Goal: Information Seeking & Learning: Learn about a topic

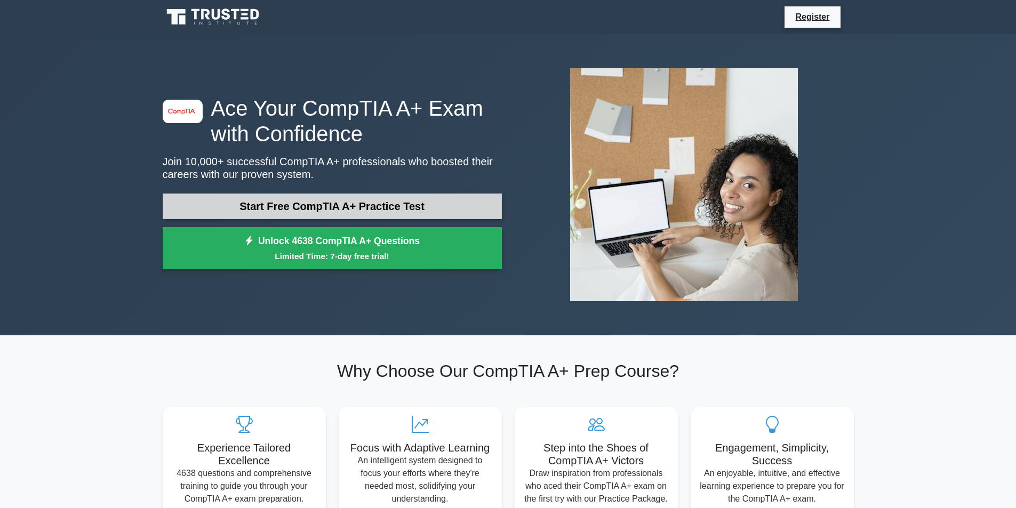
click at [413, 194] on link "Start Free CompTIA A+ Practice Test" at bounding box center [332, 207] width 339 height 26
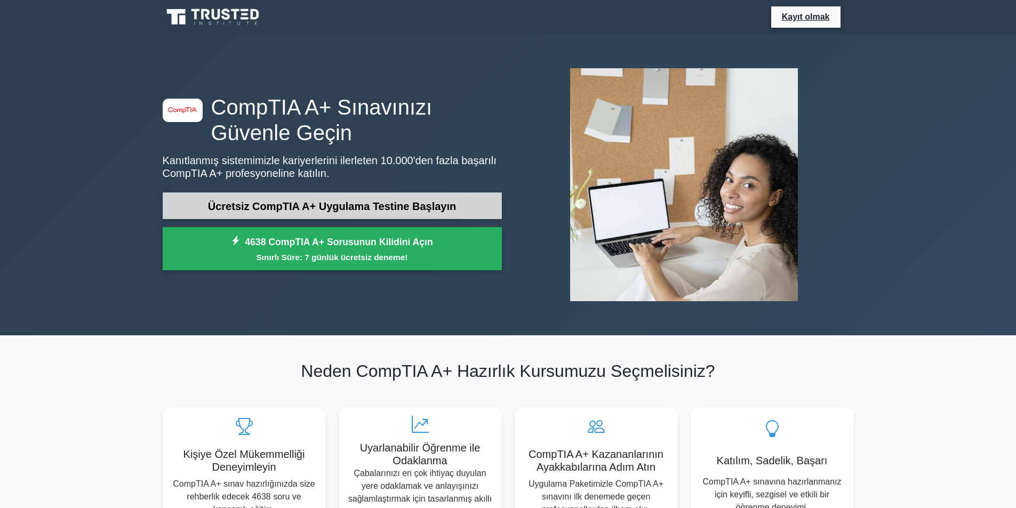
click at [366, 201] on font "Ücretsiz CompTIA A+ Uygulama Testine Başlayın" at bounding box center [332, 207] width 249 height 12
drag, startPoint x: 256, startPoint y: 88, endPoint x: 245, endPoint y: 85, distance: 11.0
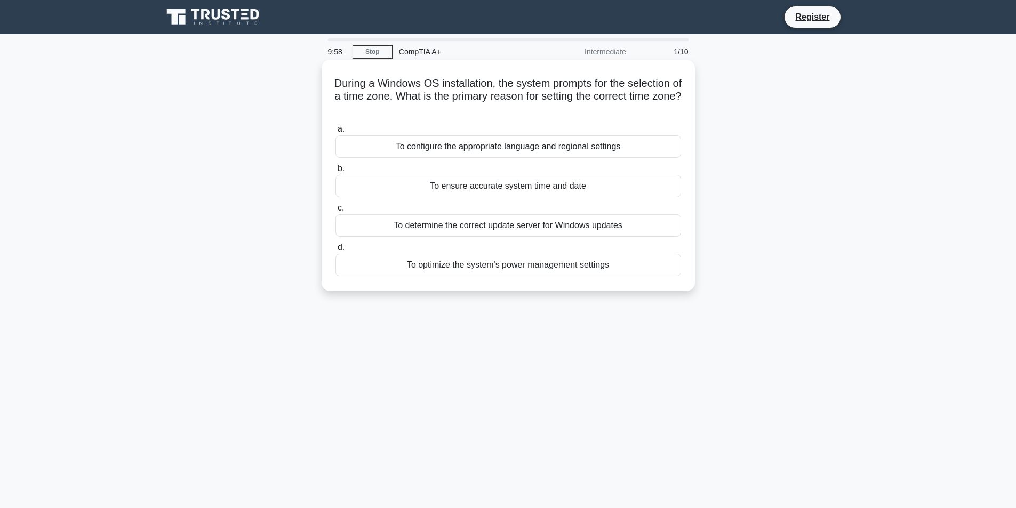
drag, startPoint x: 334, startPoint y: 84, endPoint x: 624, endPoint y: 115, distance: 291.7
click at [624, 115] on h5 "During a Windows OS installation, the system prompts for the selection of a tim…" at bounding box center [508, 96] width 348 height 39
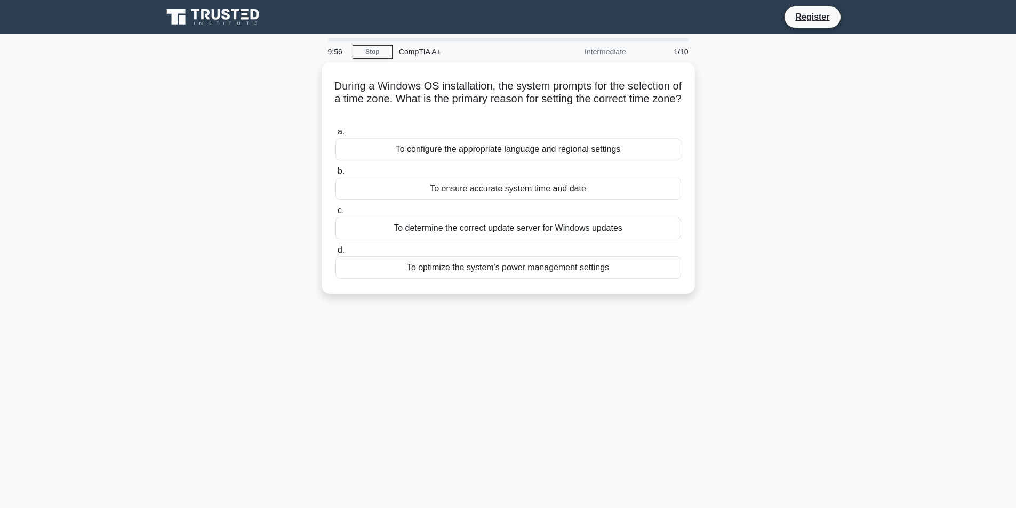
drag, startPoint x: 552, startPoint y: 95, endPoint x: 797, endPoint y: 66, distance: 247.1
click at [798, 66] on div "During a Windows OS installation, the system prompts for the selection of a tim…" at bounding box center [508, 184] width 704 height 244
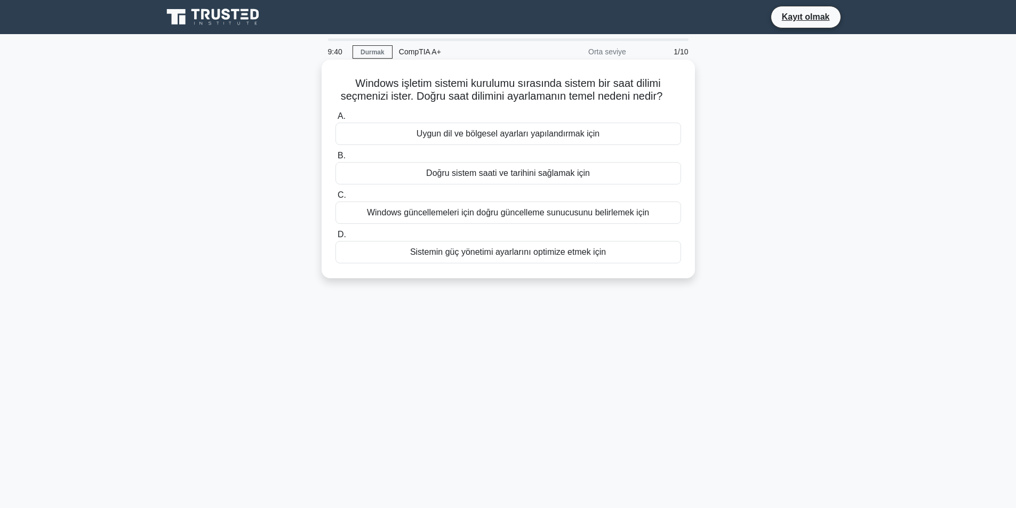
click at [547, 174] on font "Doğru sistem saati ve tarihini sağlamak için" at bounding box center [508, 173] width 164 height 9
click at [346, 162] on label "B. Doğru sistem saati ve tarihini sağlamak için" at bounding box center [508, 166] width 346 height 35
click at [335, 159] on input "B. Doğru sistem saati ve tarihini sağlamak için" at bounding box center [335, 156] width 0 height 7
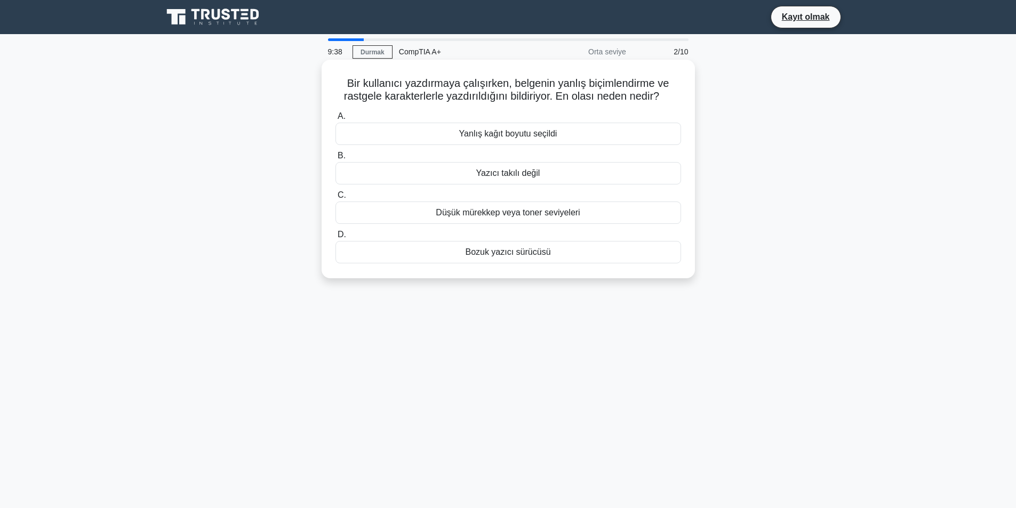
click at [403, 175] on div "Yazıcı takılı değil" at bounding box center [508, 173] width 346 height 22
click at [335, 159] on input "B. Yazıcı takılı değil" at bounding box center [335, 156] width 0 height 7
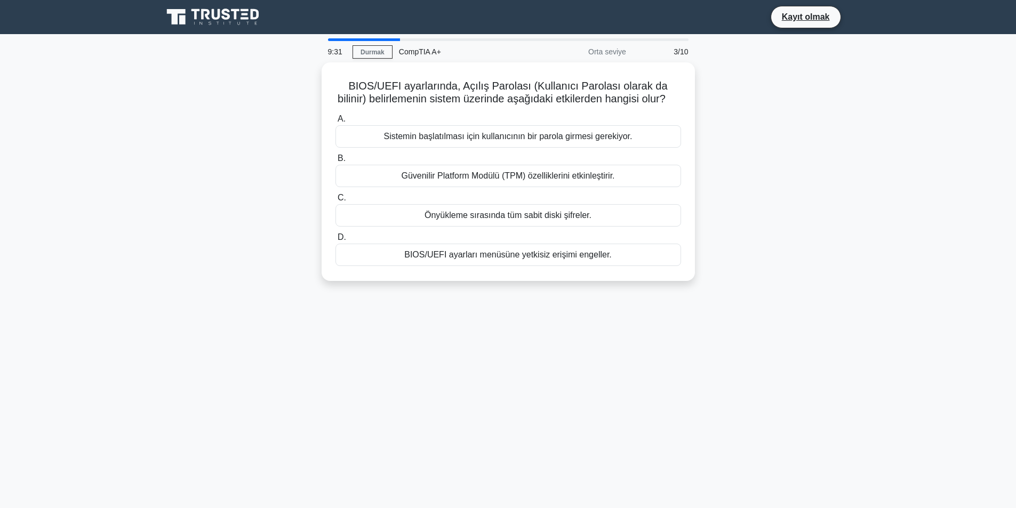
click at [346, 39] on div at bounding box center [364, 39] width 72 height 3
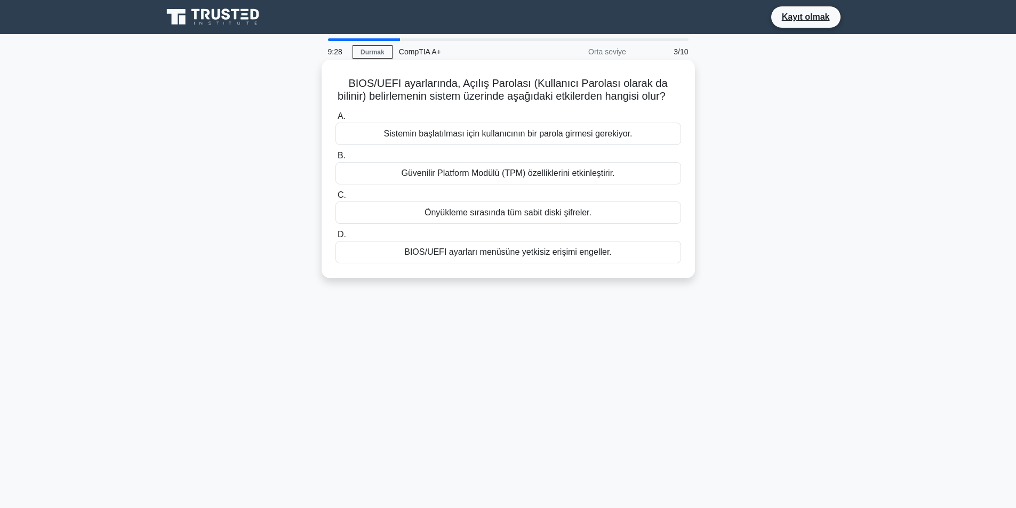
click at [467, 130] on font "Sistemin başlatılması için kullanıcının bir parola girmesi gerekiyor." at bounding box center [508, 133] width 249 height 9
click at [335, 120] on input "A. Sistemin başlatılması için kullanıcının bir parola girmesi gerekiyor." at bounding box center [335, 116] width 0 height 7
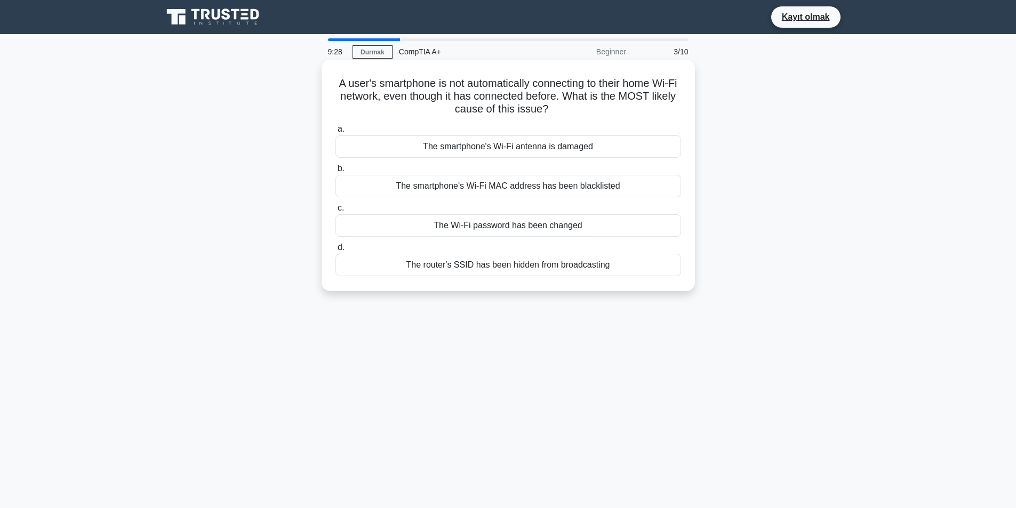
click at [467, 130] on label "a. The smartphone's Wi-Fi antenna is damaged" at bounding box center [508, 140] width 346 height 35
click at [335, 130] on input "a. The smartphone's Wi-Fi antenna is damaged" at bounding box center [335, 129] width 0 height 7
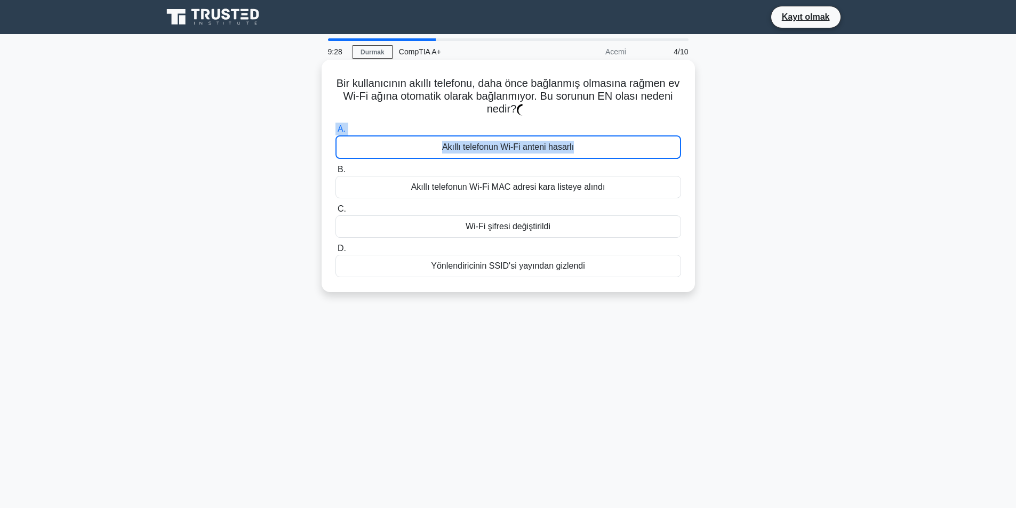
drag, startPoint x: 467, startPoint y: 130, endPoint x: 446, endPoint y: 150, distance: 29.0
click at [448, 149] on label "A. Akıllı telefonun Wi-Fi anteni hasarlı" at bounding box center [508, 141] width 346 height 36
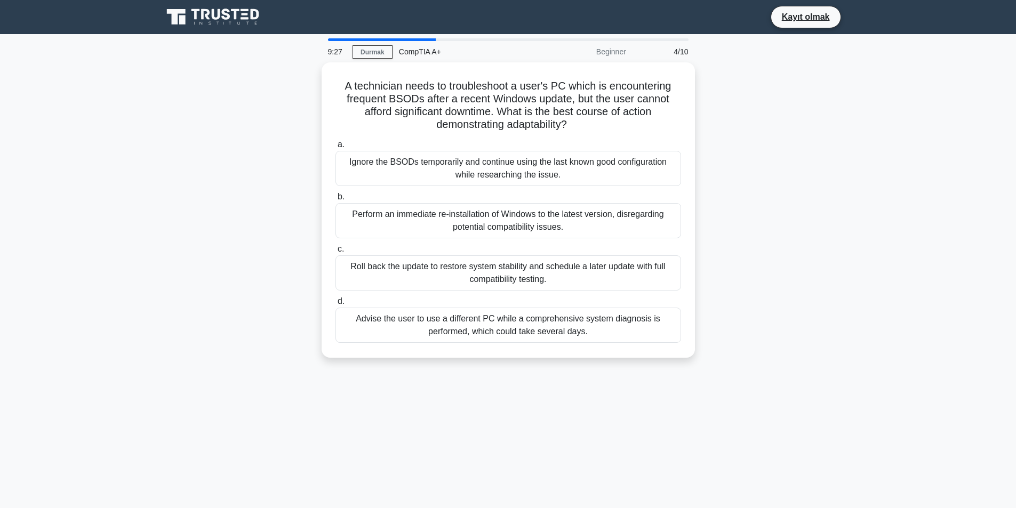
click at [446, 150] on label "a. Ignore the BSODs temporarily and continue using the last known good configur…" at bounding box center [508, 162] width 346 height 48
click at [335, 148] on input "a. Ignore the BSODs temporarily and continue using the last known good configur…" at bounding box center [335, 144] width 0 height 7
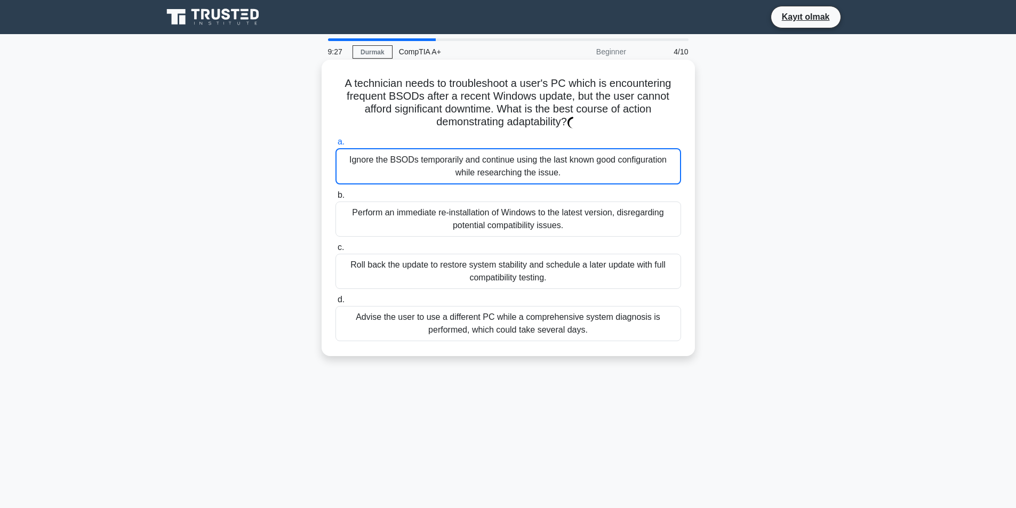
drag, startPoint x: 446, startPoint y: 150, endPoint x: 437, endPoint y: 152, distance: 9.2
click at [440, 151] on label "a. Ignore the BSODs temporarily and continue using the last known good configur…" at bounding box center [508, 159] width 346 height 49
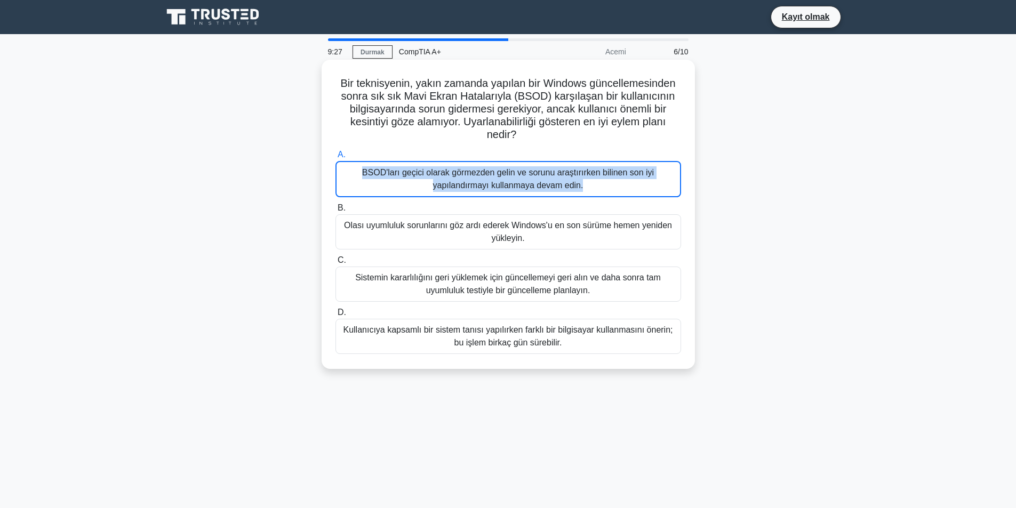
click at [422, 180] on font "BSOD'ları geçici olarak görmezden gelin ve sorunu araştırırken bilinen son iyi …" at bounding box center [508, 179] width 335 height 26
click at [335, 158] on input "A. BSOD'ları geçici olarak görmezden gelin ve sorunu araştırırken bilinen son i…" at bounding box center [335, 154] width 0 height 7
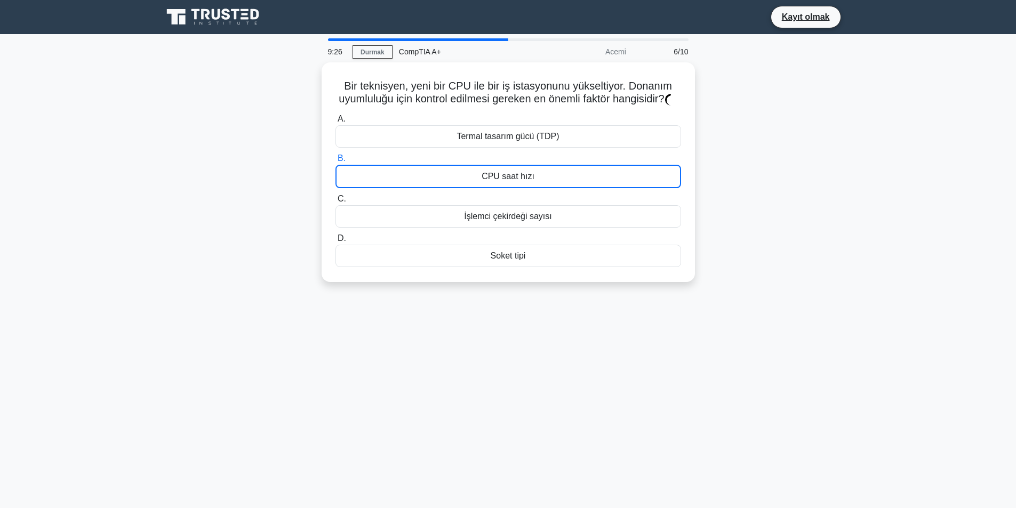
click at [422, 181] on div "CPU saat hızı" at bounding box center [508, 176] width 346 height 23
click at [335, 162] on input "B. CPU saat hızı" at bounding box center [335, 158] width 0 height 7
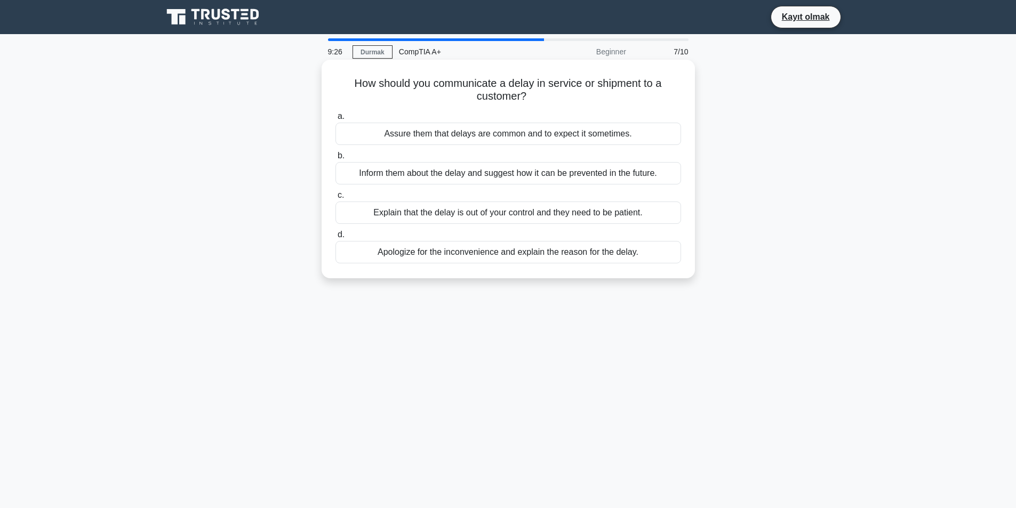
click at [421, 185] on div "Inform them about the delay and suggest how it can be prevented in the future." at bounding box center [508, 173] width 346 height 22
click at [335, 159] on input "b. Inform them about the delay and suggest how it can be prevented in the futur…" at bounding box center [335, 156] width 0 height 7
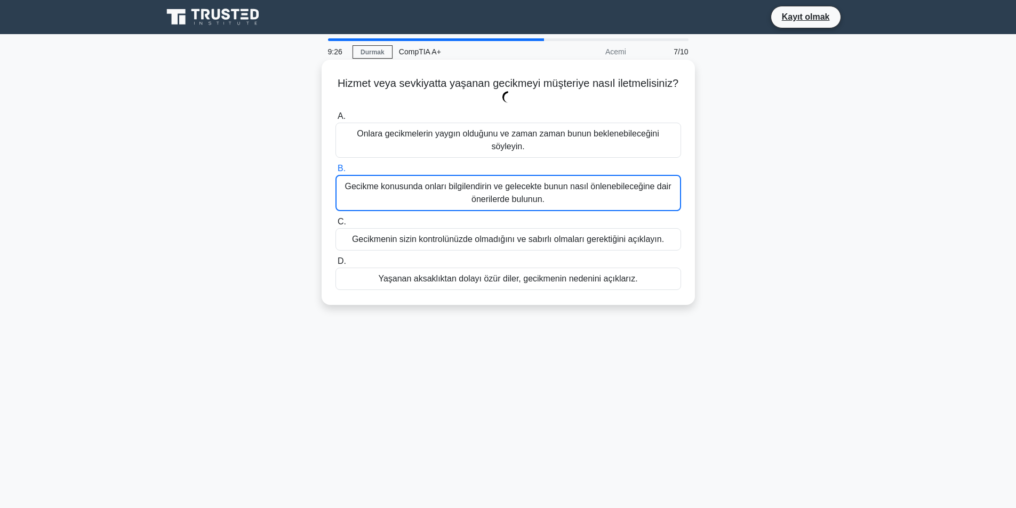
click at [421, 185] on font "Gecikme konusunda onları bilgilendirin ve gelecekte bunun nasıl önlenebileceğin…" at bounding box center [508, 193] width 335 height 26
click at [335, 172] on input "B. Gecikme konusunda onları bilgilendirin ve gelecekte bunun nasıl önlenebilece…" at bounding box center [335, 168] width 0 height 7
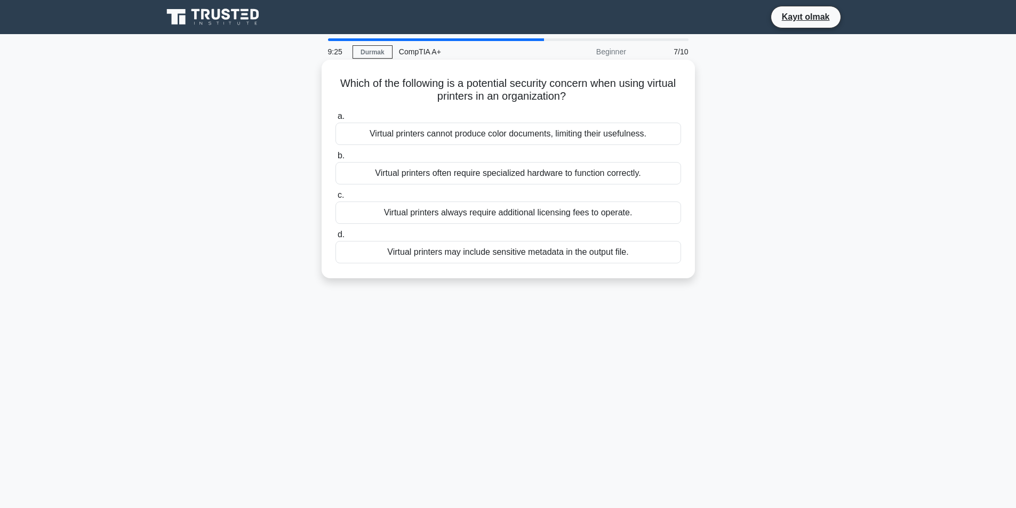
click at [420, 185] on div "Virtual printers often require specialized hardware to function correctly." at bounding box center [508, 173] width 346 height 22
click at [335, 159] on input "b. Virtual printers often require specialized hardware to function correctly." at bounding box center [335, 156] width 0 height 7
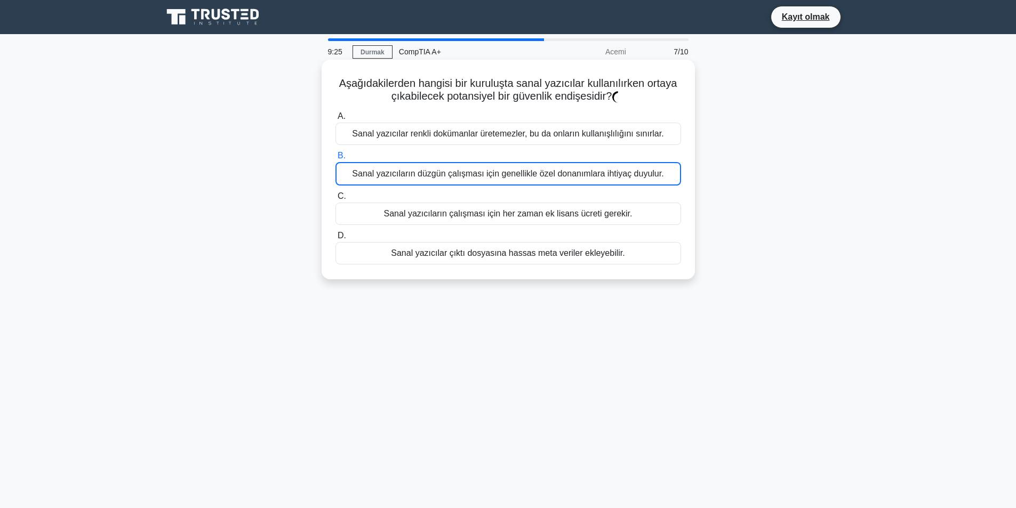
click at [419, 183] on div "Sanal yazıcıların düzgün çalışması için genellikle özel donanımlara ihtiyaç duy…" at bounding box center [508, 173] width 346 height 23
click at [335, 159] on input "B. Sanal yazıcıların düzgün çalışması için genellikle özel donanımlara ihtiyaç …" at bounding box center [335, 156] width 0 height 7
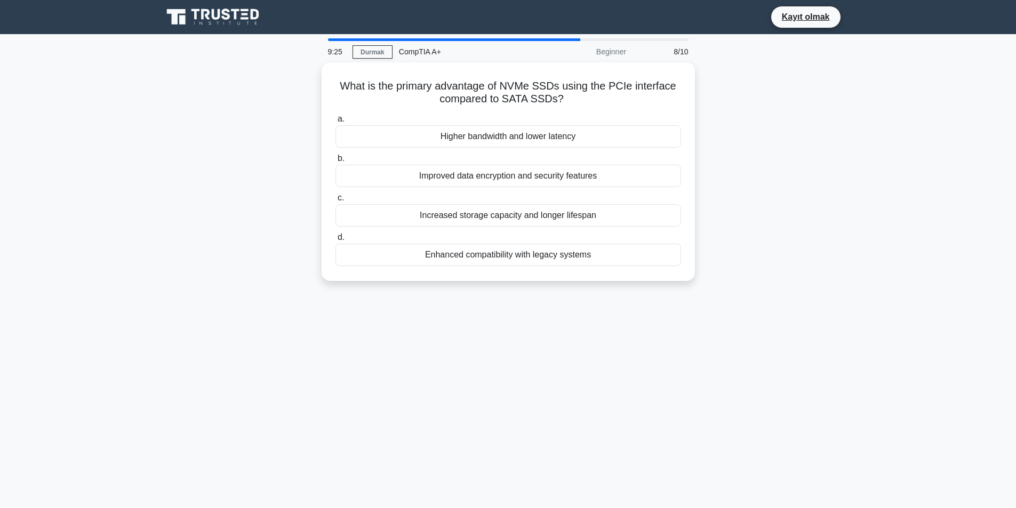
click at [418, 182] on div "Improved data encryption and security features" at bounding box center [508, 176] width 346 height 22
click at [335, 162] on input "b. Improved data encryption and security features" at bounding box center [335, 158] width 0 height 7
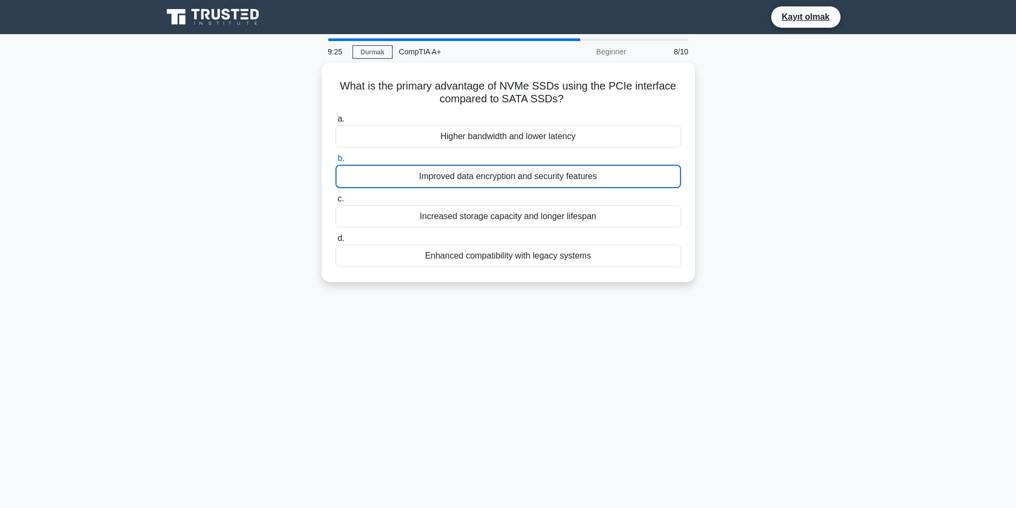
click at [418, 182] on div "Improved data encryption and security features" at bounding box center [508, 176] width 346 height 23
click at [335, 162] on input "b. Improved data encryption and security features" at bounding box center [335, 158] width 0 height 7
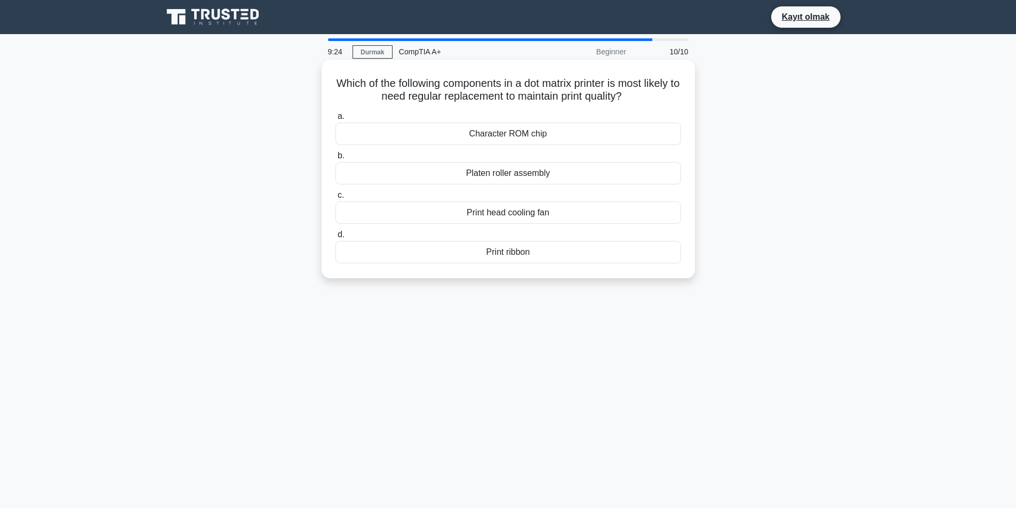
click at [420, 182] on div "Platen roller assembly" at bounding box center [508, 173] width 346 height 22
click at [335, 159] on input "b. Platen roller assembly" at bounding box center [335, 156] width 0 height 7
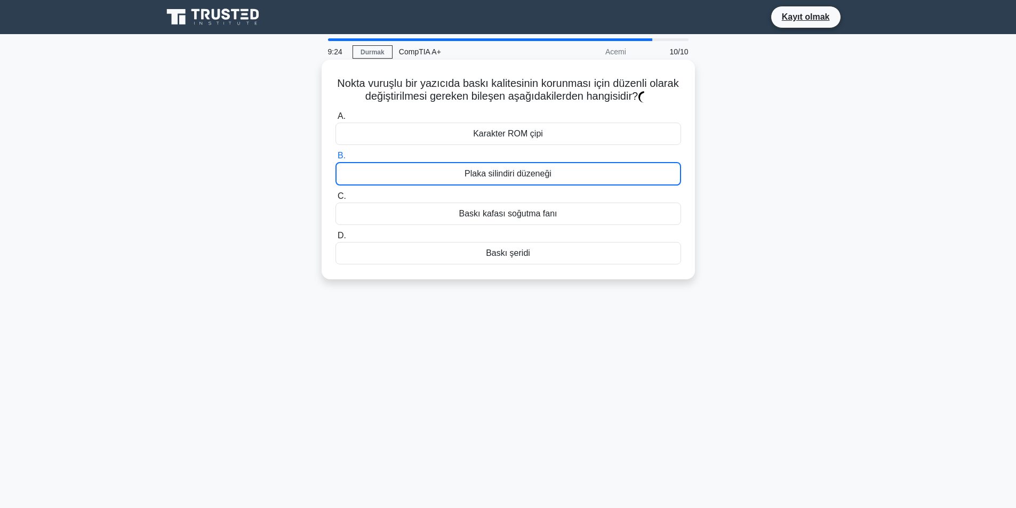
click at [422, 182] on div "Plaka silindiri düzeneği" at bounding box center [508, 173] width 346 height 23
click at [335, 159] on input "B. Plaka silindiri düzeneği" at bounding box center [335, 156] width 0 height 7
click at [422, 182] on div "Plaka silindiri düzeneği" at bounding box center [508, 173] width 346 height 23
click at [335, 159] on input "B. Plaka silindiri düzeneği" at bounding box center [335, 156] width 0 height 7
drag, startPoint x: 366, startPoint y: 108, endPoint x: 339, endPoint y: 105, distance: 27.4
